Goal: Information Seeking & Learning: Learn about a topic

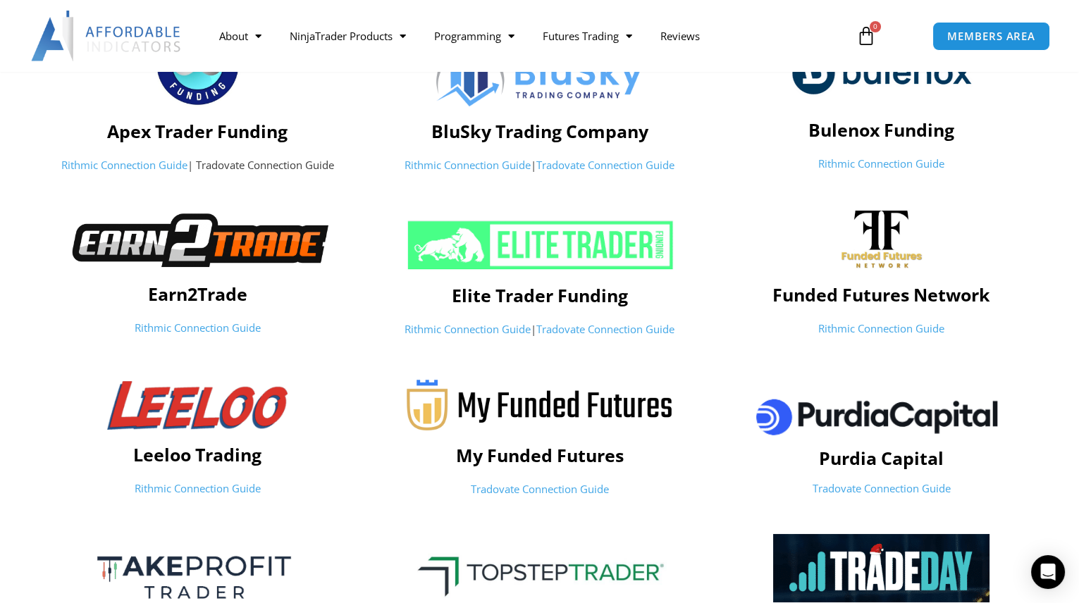
scroll to position [448, 0]
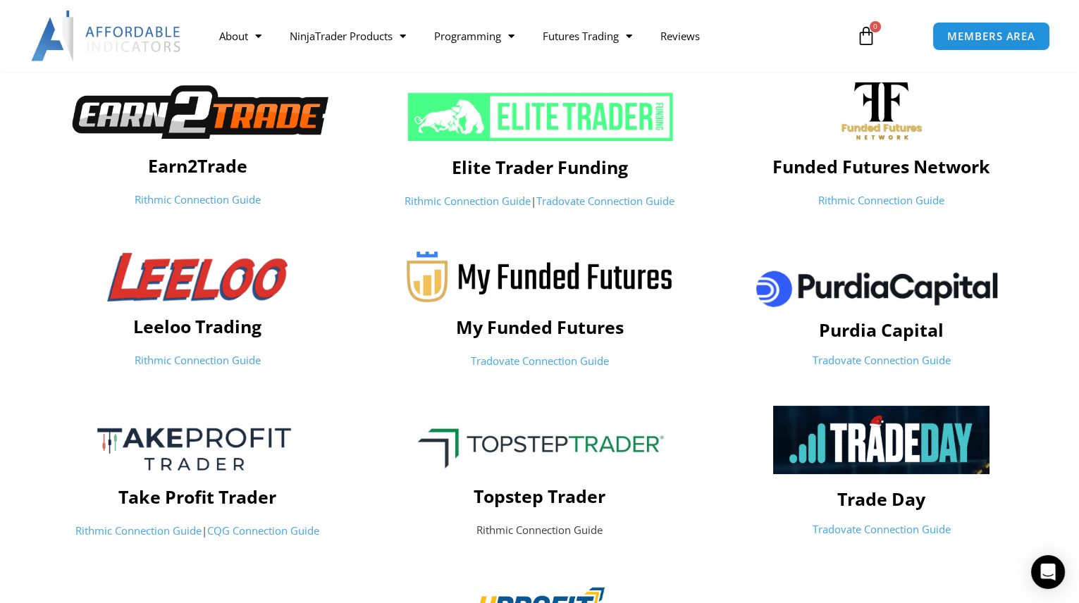
click at [176, 357] on link "Rithmic Connection Guide" at bounding box center [198, 360] width 126 height 14
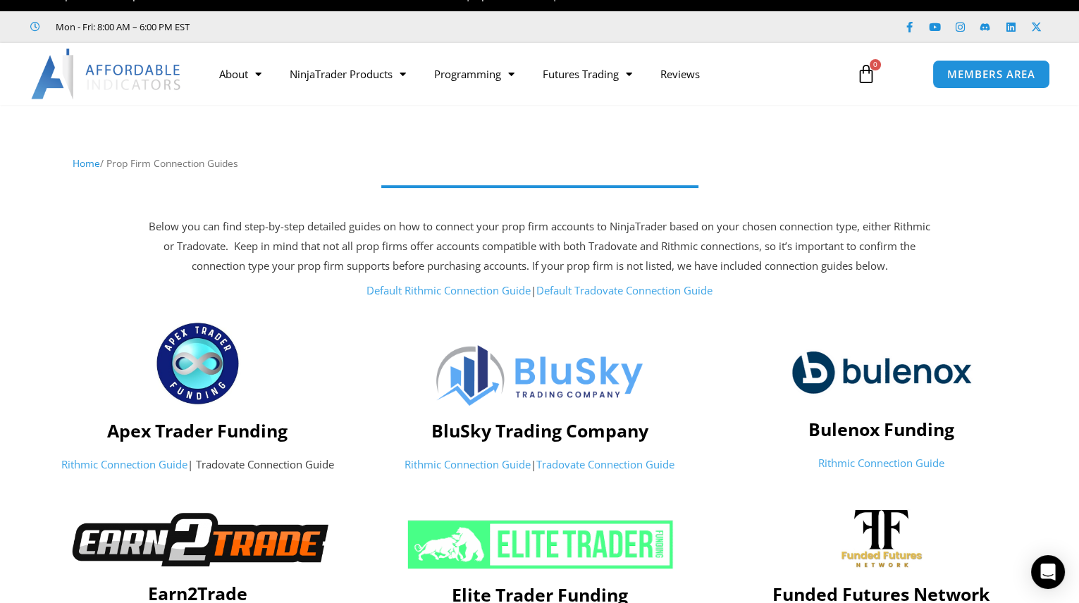
scroll to position [0, 0]
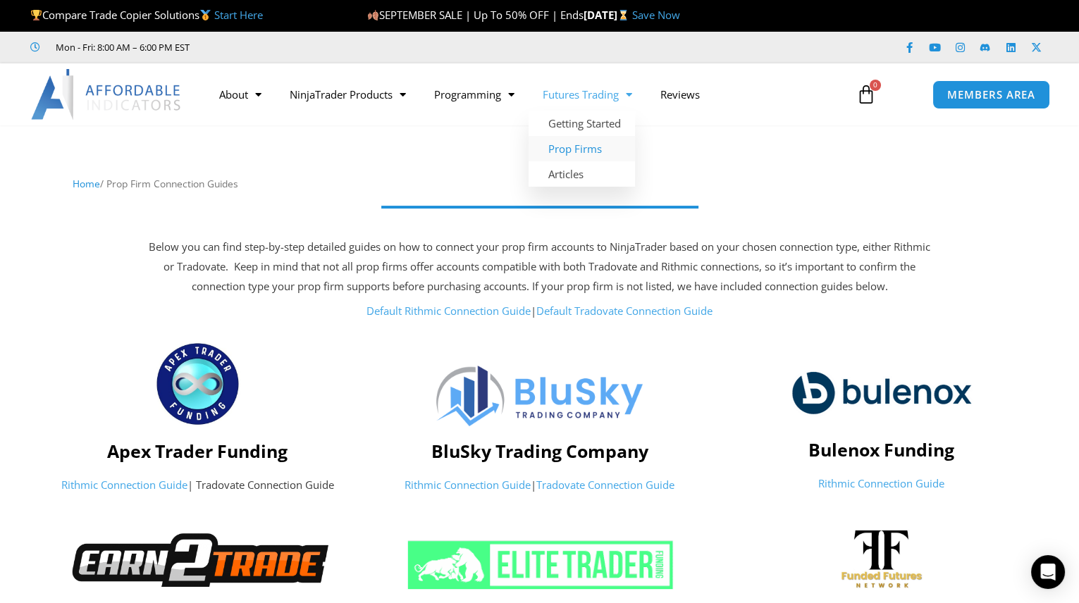
click at [568, 150] on link "Prop Firms" at bounding box center [582, 148] width 106 height 25
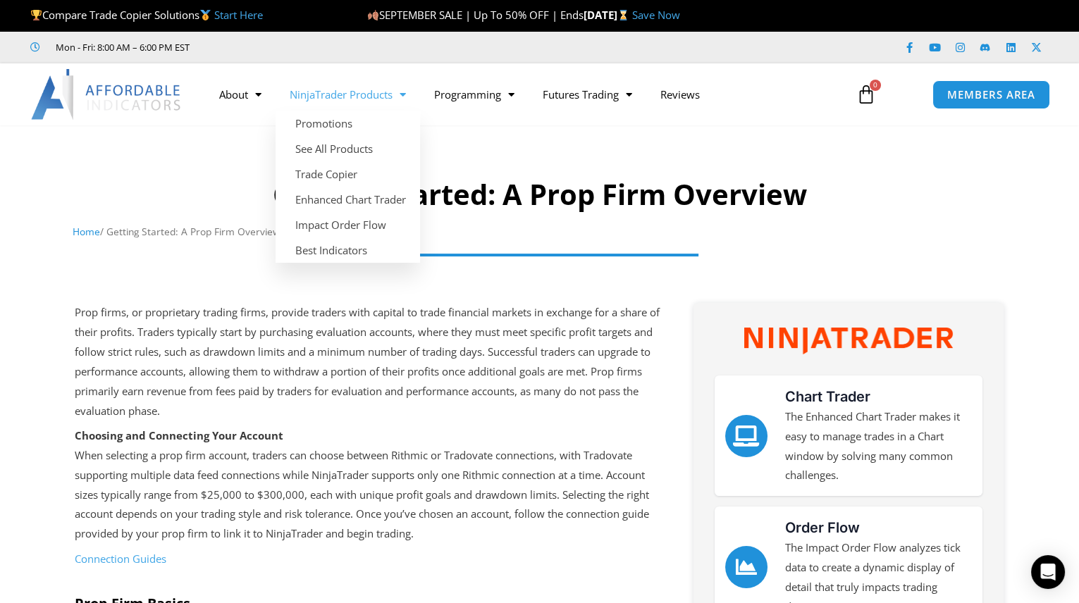
click at [387, 95] on link "NinjaTrader Products" at bounding box center [348, 94] width 144 height 32
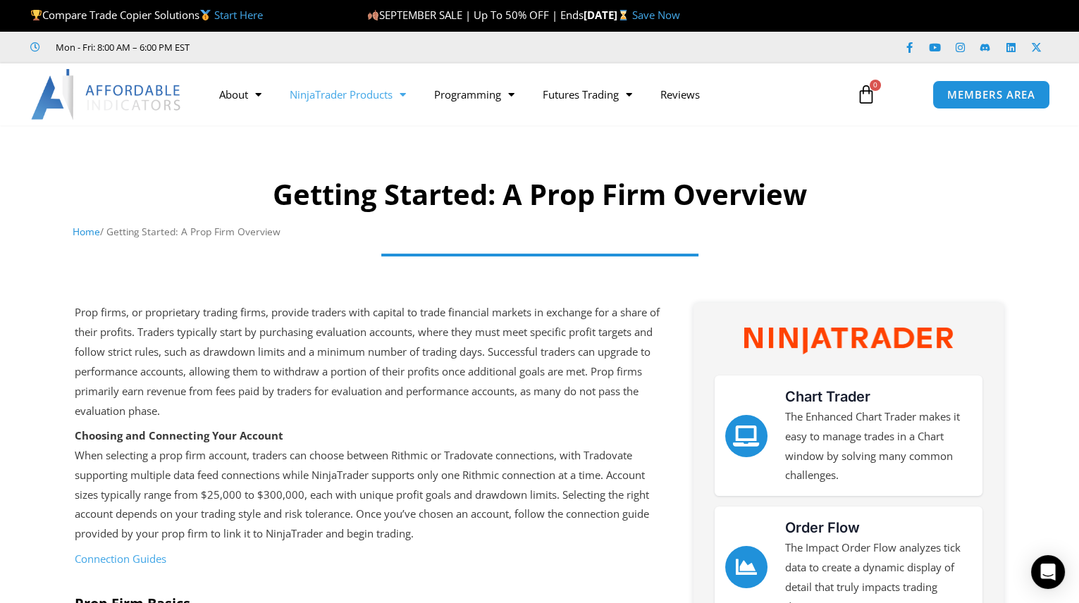
click at [346, 96] on link "NinjaTrader Products" at bounding box center [348, 94] width 144 height 32
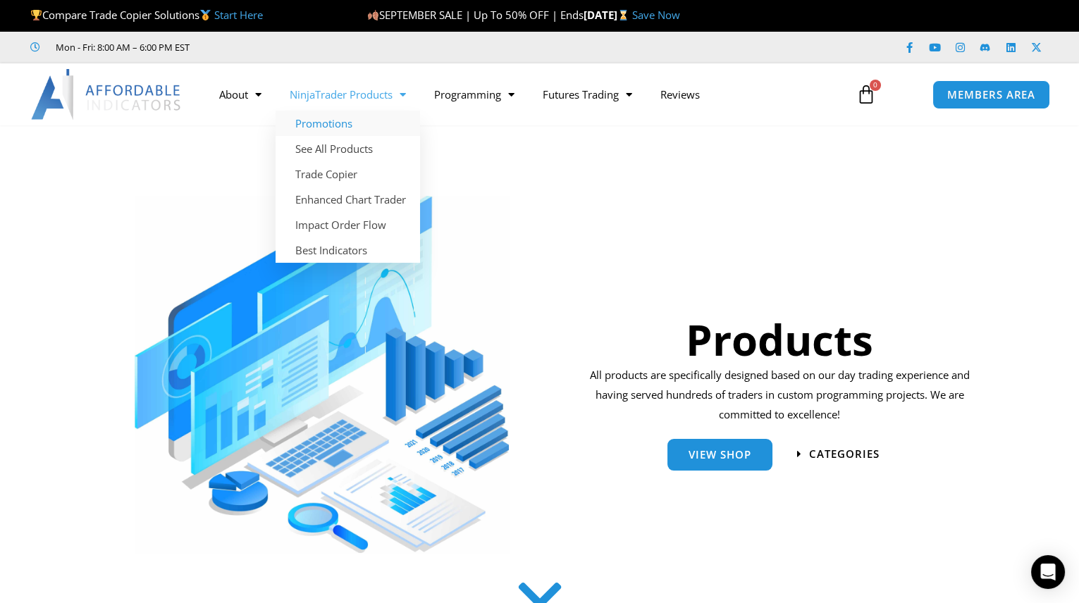
click at [323, 124] on link "Promotions" at bounding box center [348, 123] width 144 height 25
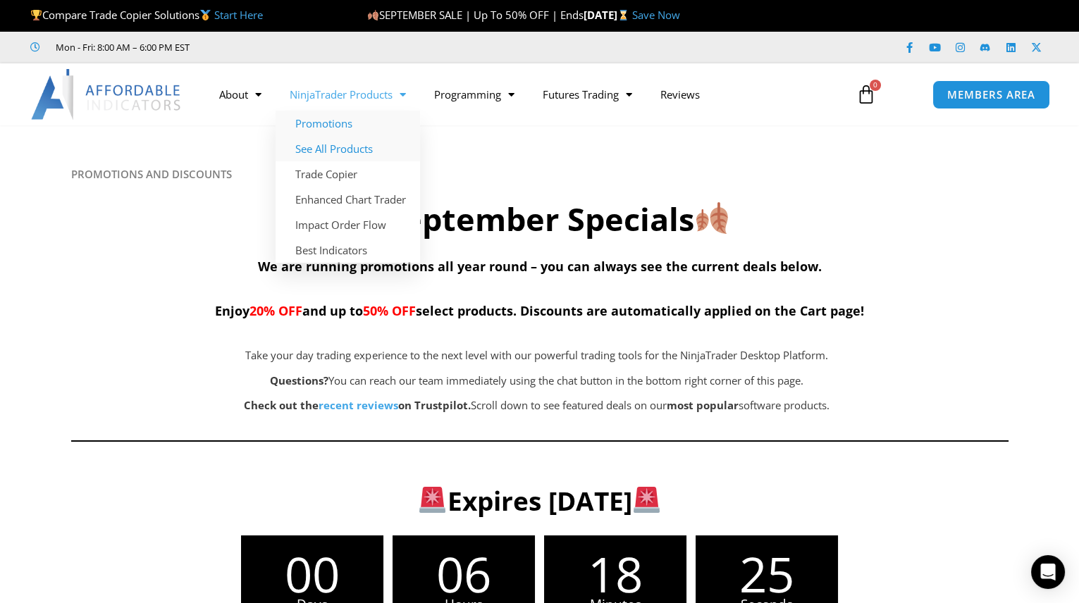
click at [350, 144] on link "See All Products" at bounding box center [348, 148] width 144 height 25
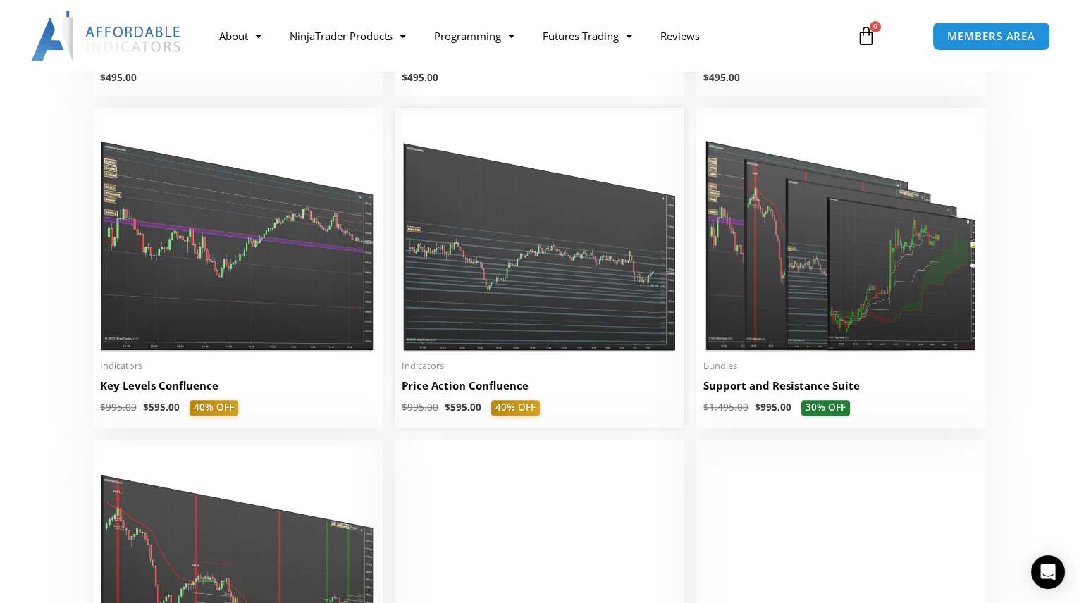
scroll to position [1922, 0]
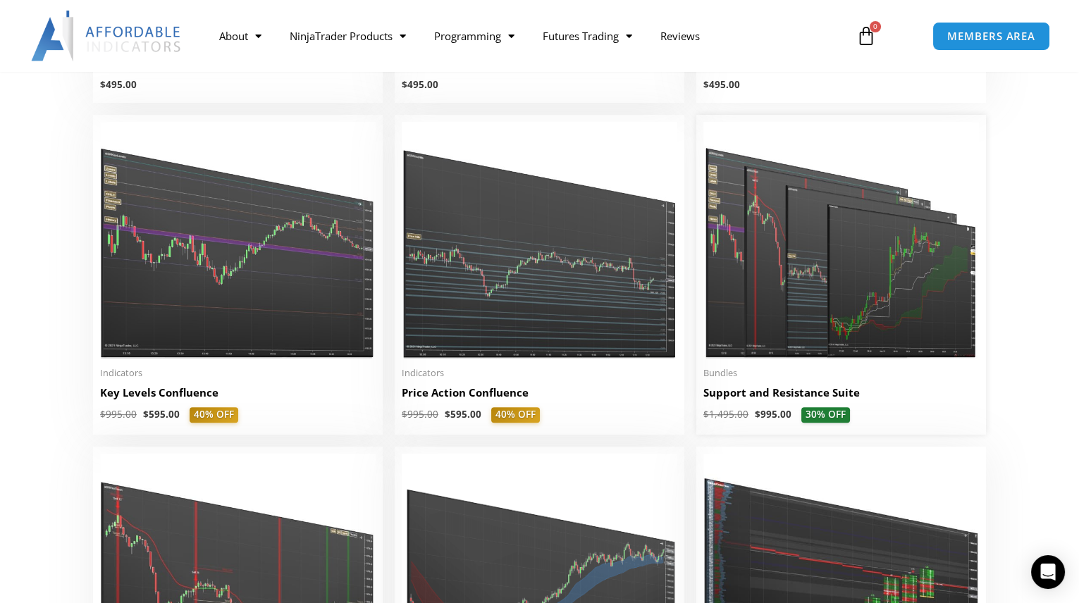
click at [788, 261] on img at bounding box center [841, 240] width 276 height 237
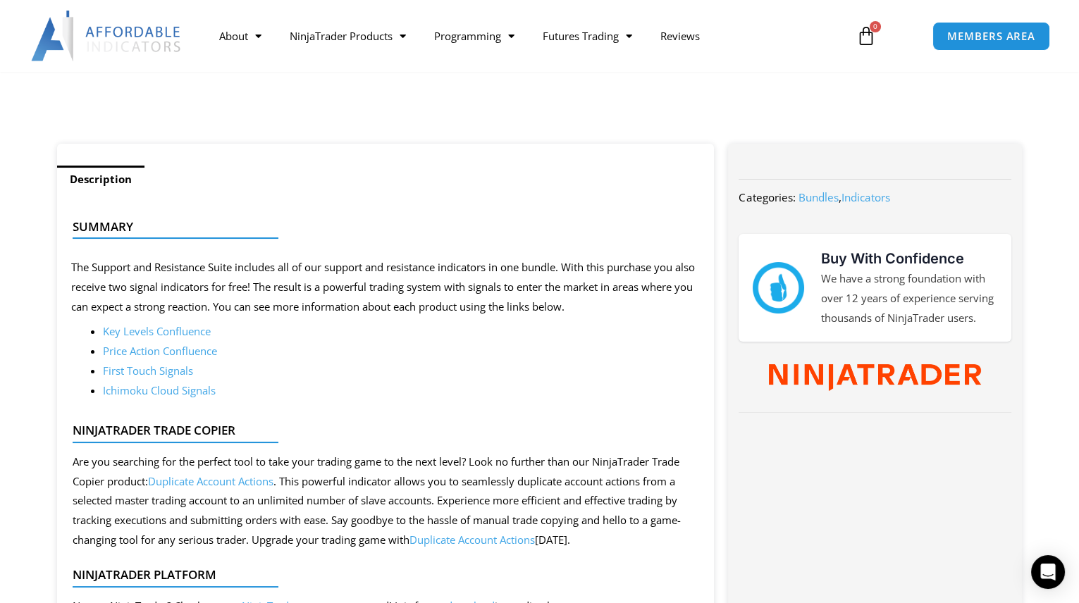
scroll to position [512, 0]
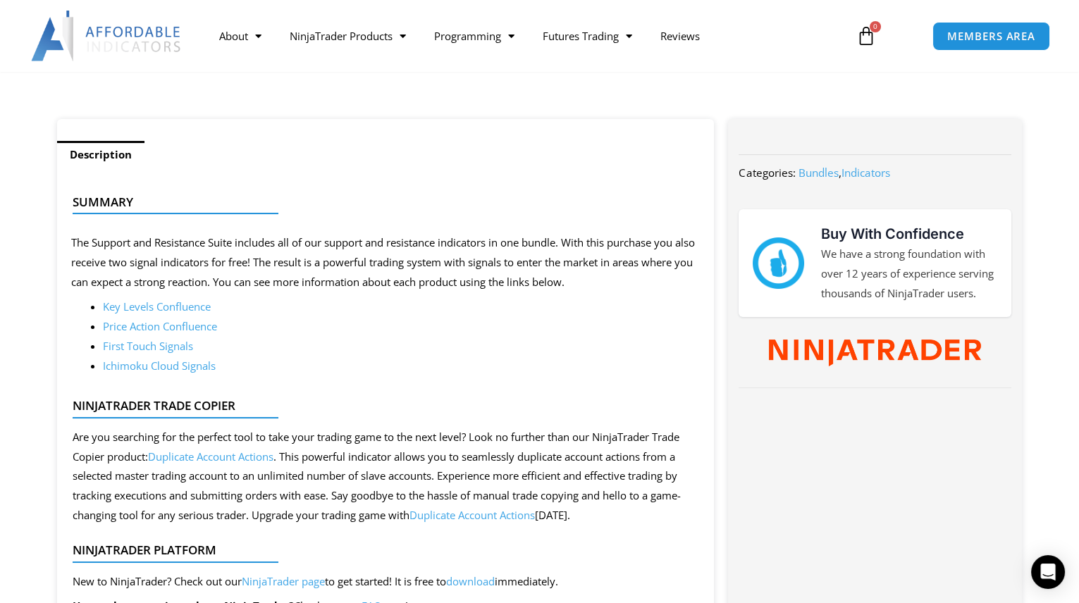
click at [162, 329] on link "Price Action Confluence" at bounding box center [160, 326] width 114 height 14
